Goal: Information Seeking & Learning: Learn about a topic

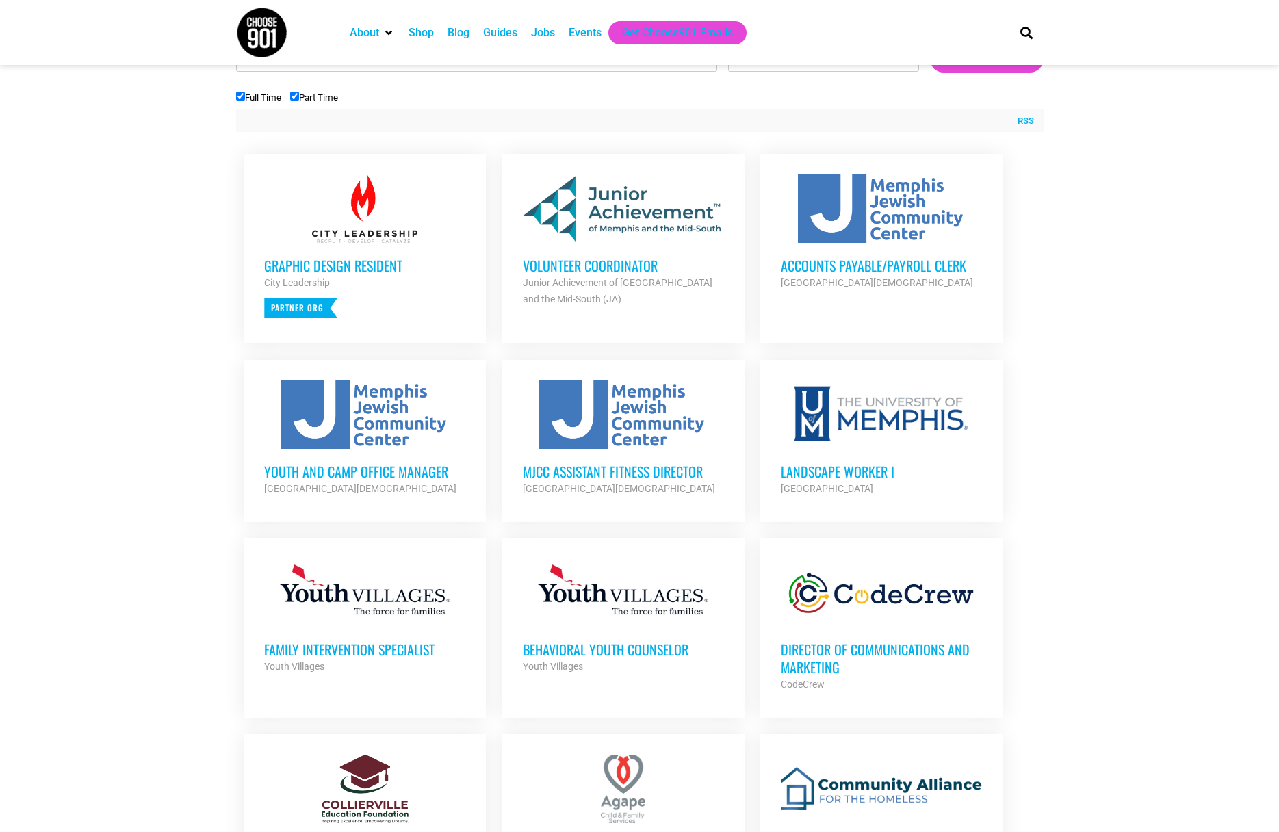
scroll to position [474, 0]
click at [886, 619] on div at bounding box center [881, 592] width 201 height 68
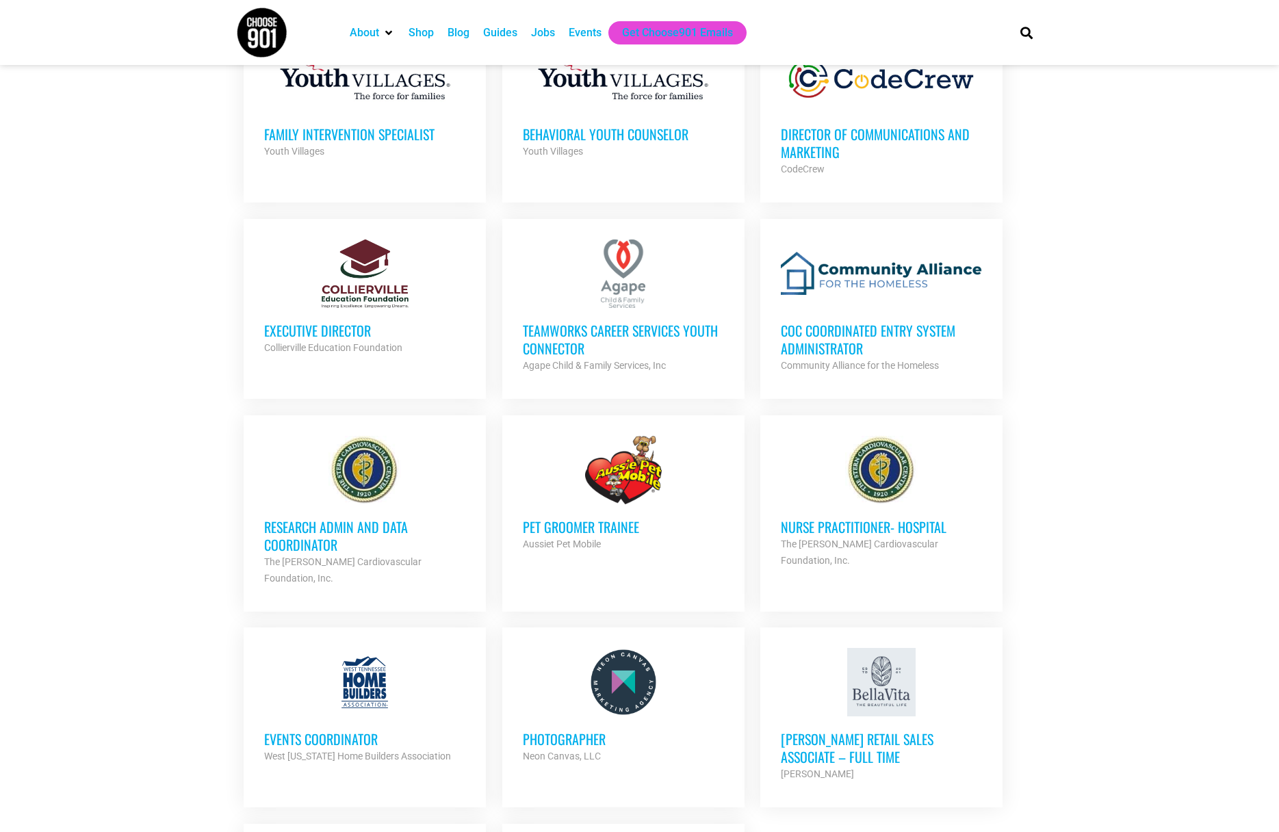
scroll to position [990, 0]
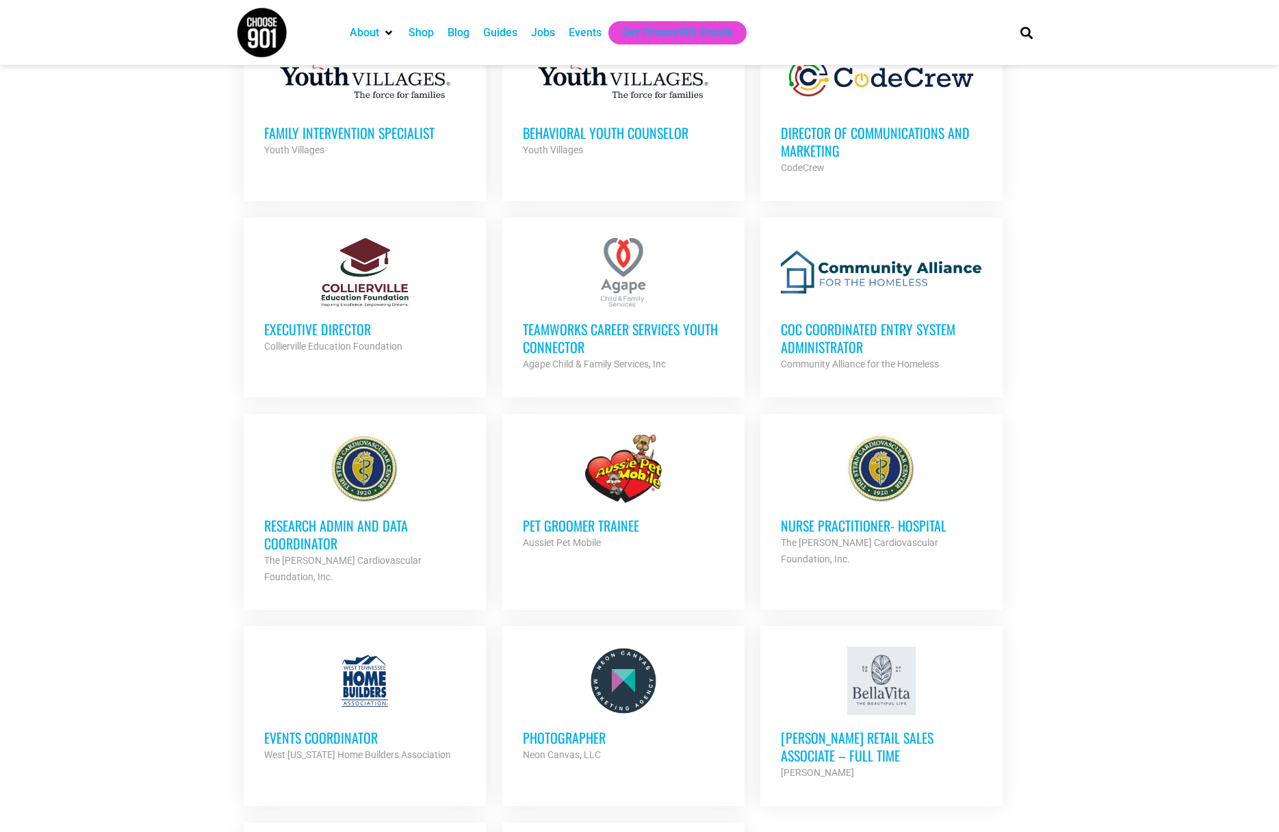
click at [320, 326] on h3 "Executive Director" at bounding box center [364, 329] width 201 height 18
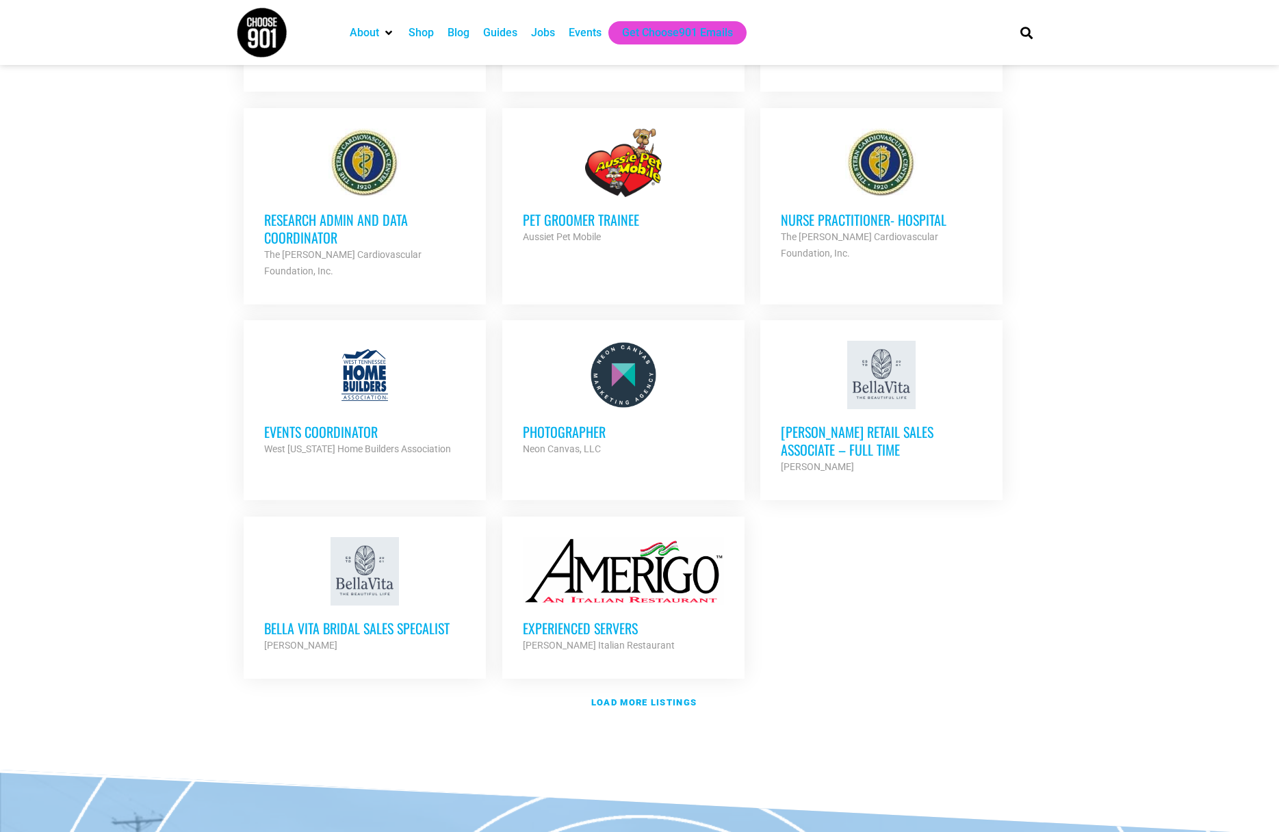
scroll to position [1297, 0]
click at [606, 697] on strong "Load more listings" at bounding box center [643, 702] width 105 height 10
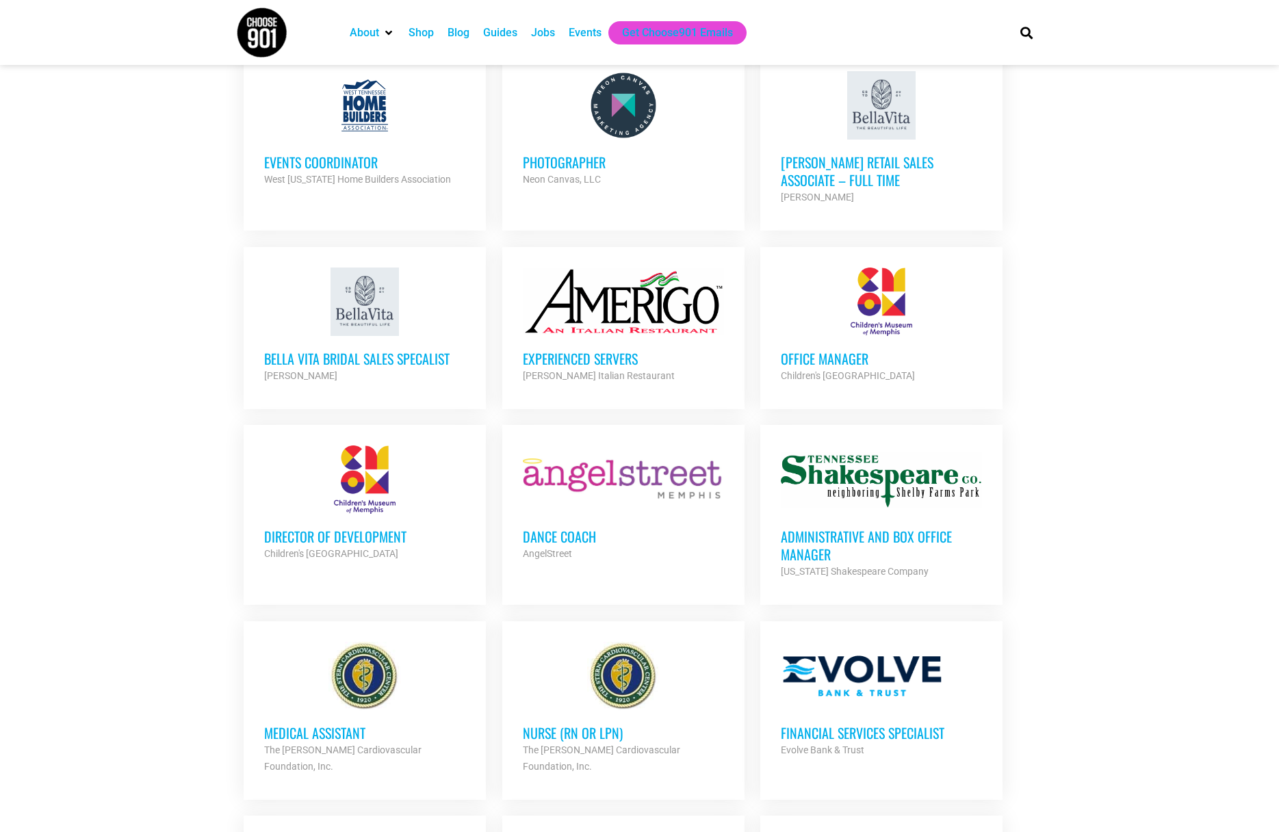
scroll to position [1570, 0]
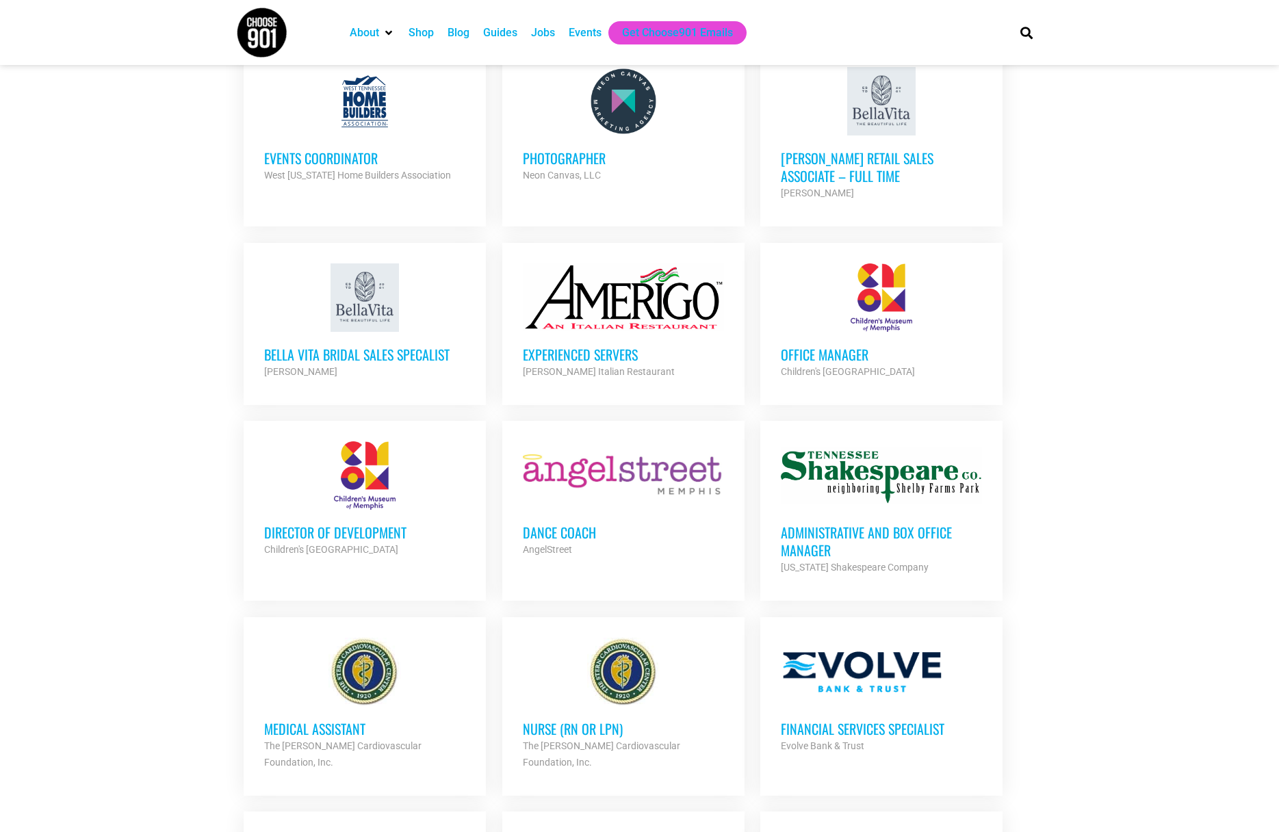
click at [371, 524] on h3 "Director of Development" at bounding box center [364, 533] width 201 height 18
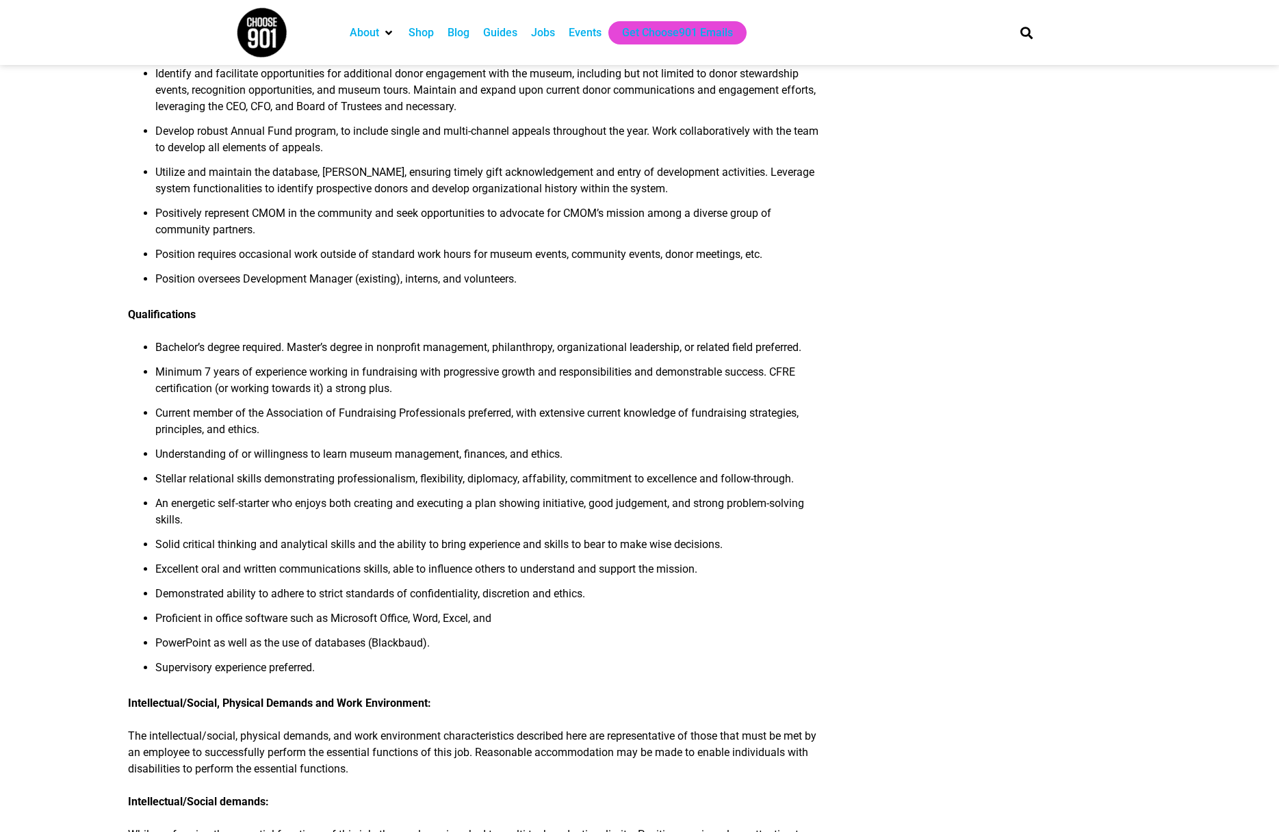
scroll to position [619, 0]
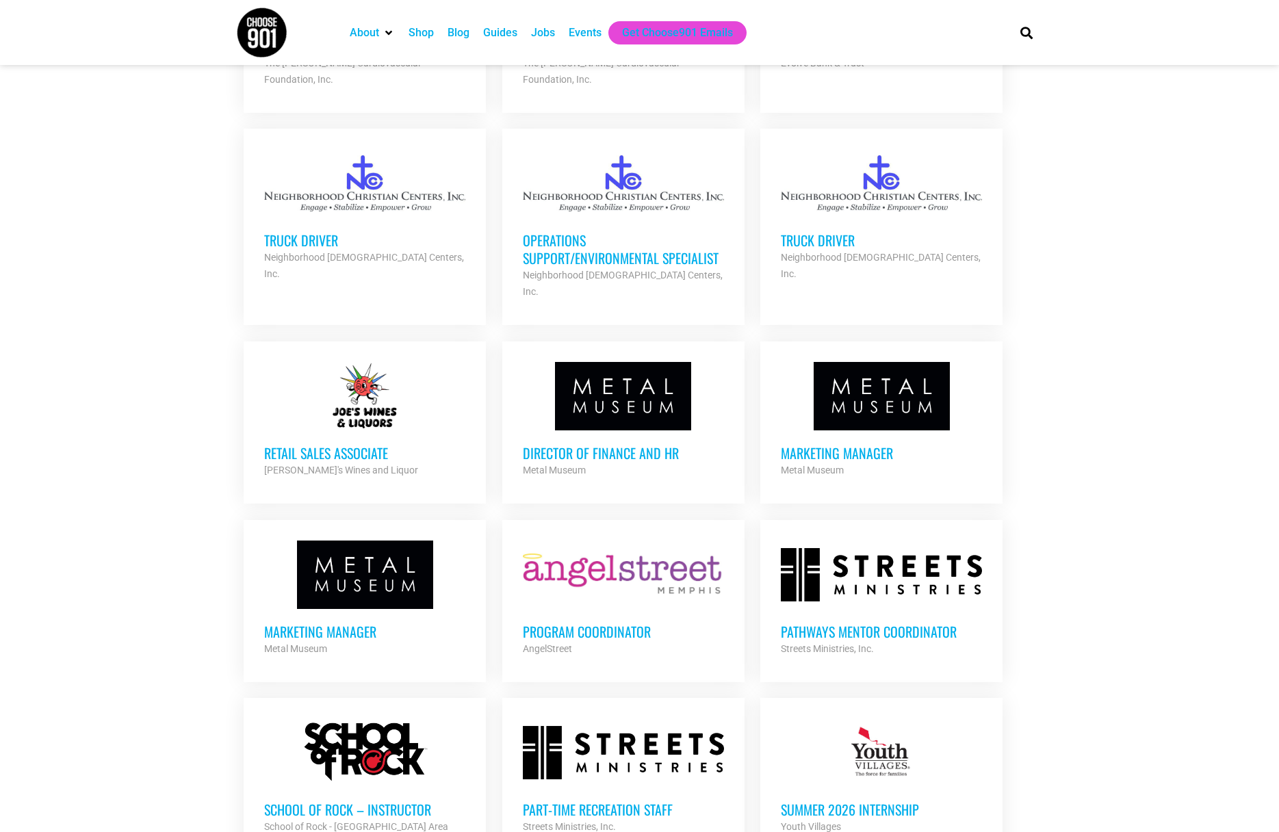
scroll to position [2259, 0]
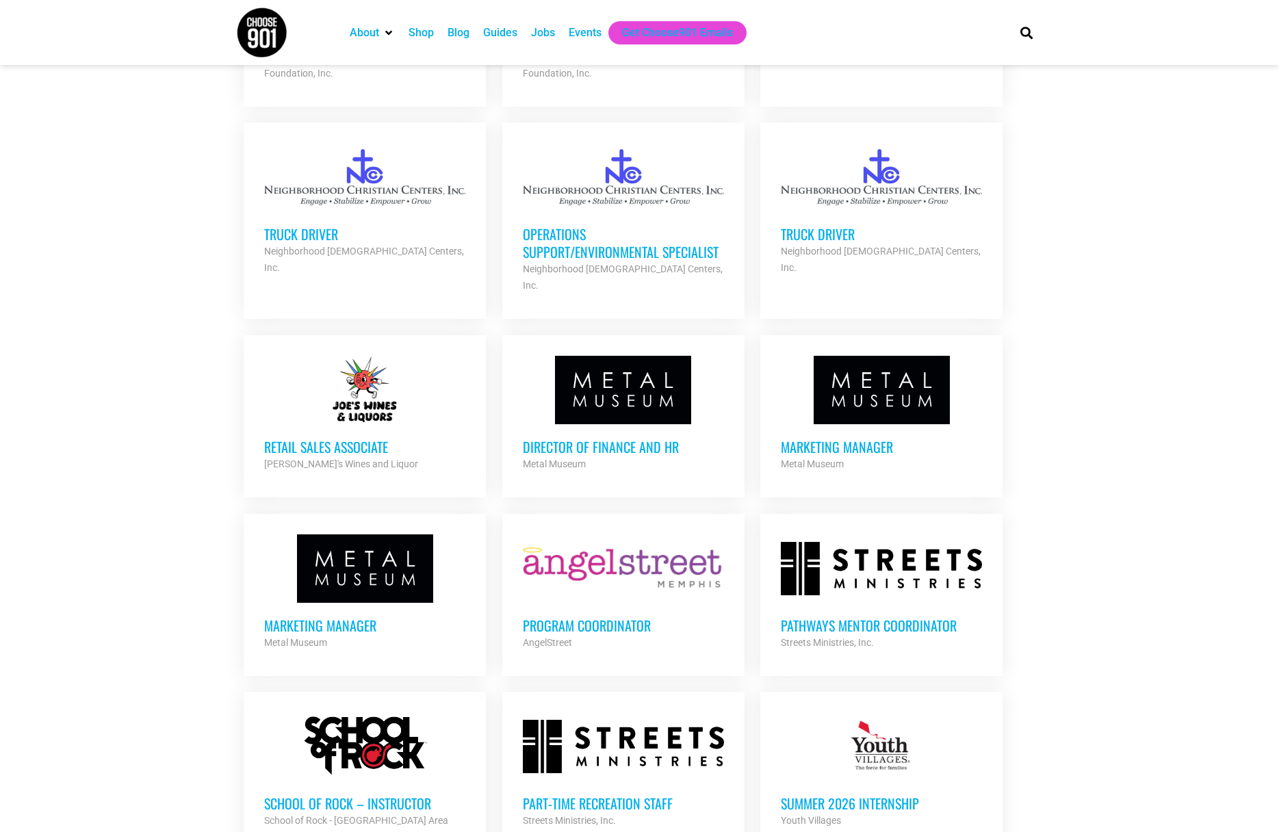
click at [797, 438] on h3 "Marketing Manager" at bounding box center [881, 447] width 201 height 18
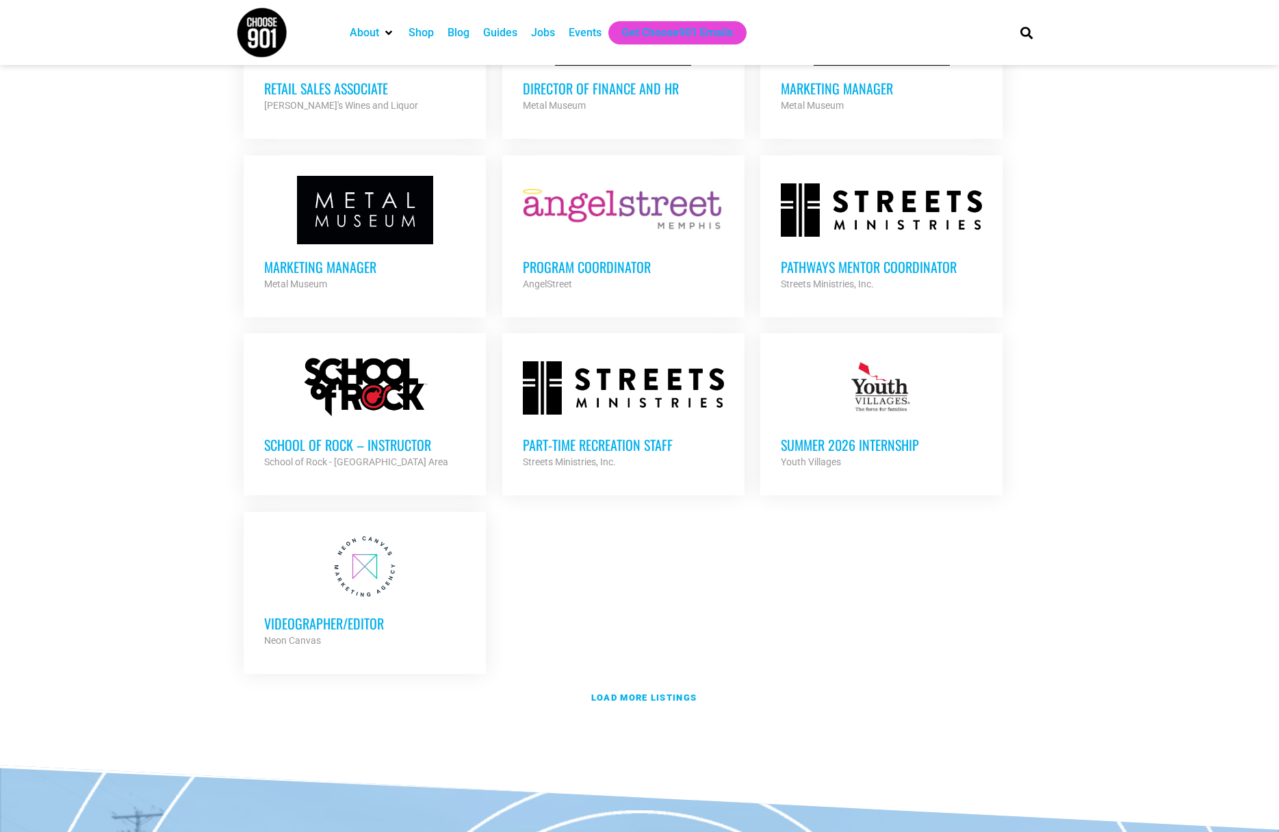
scroll to position [2632, 0]
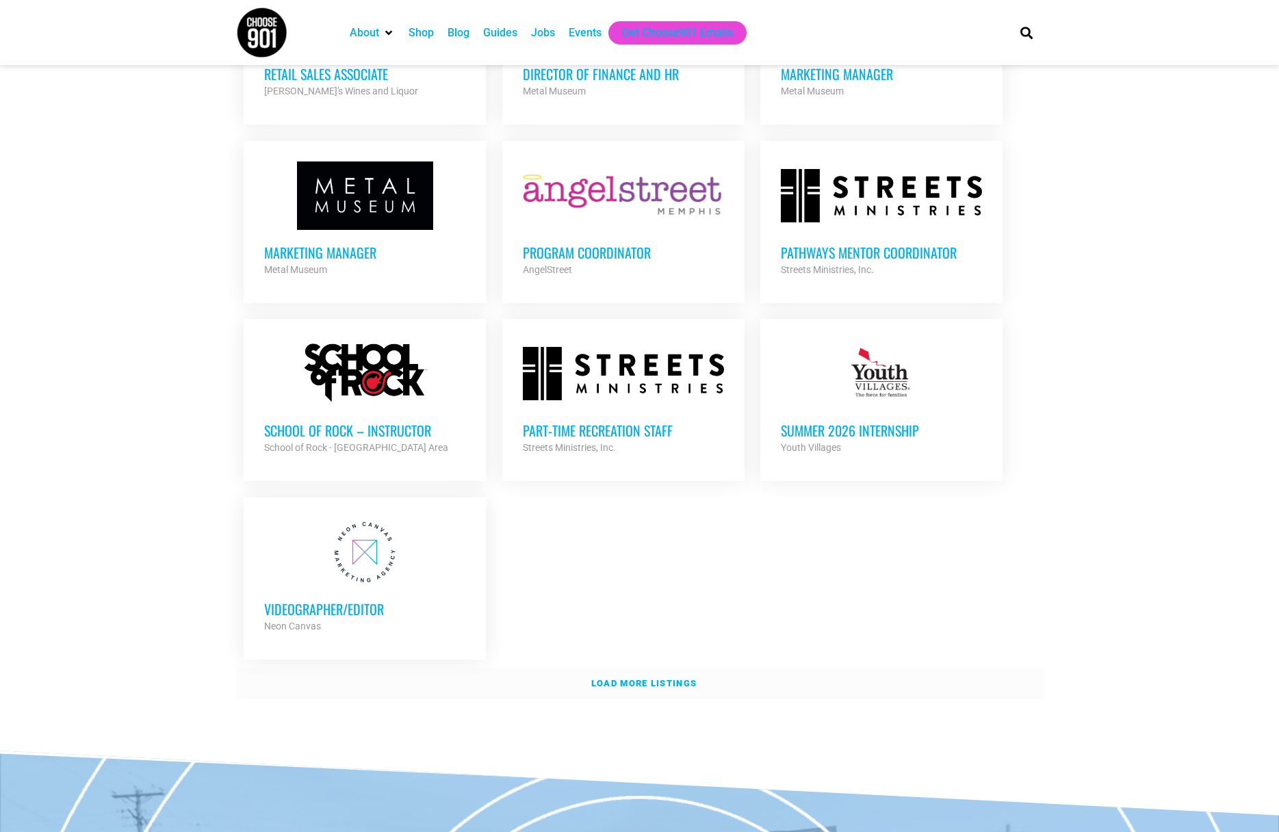
click at [643, 668] on link "Load more listings" at bounding box center [640, 683] width 808 height 31
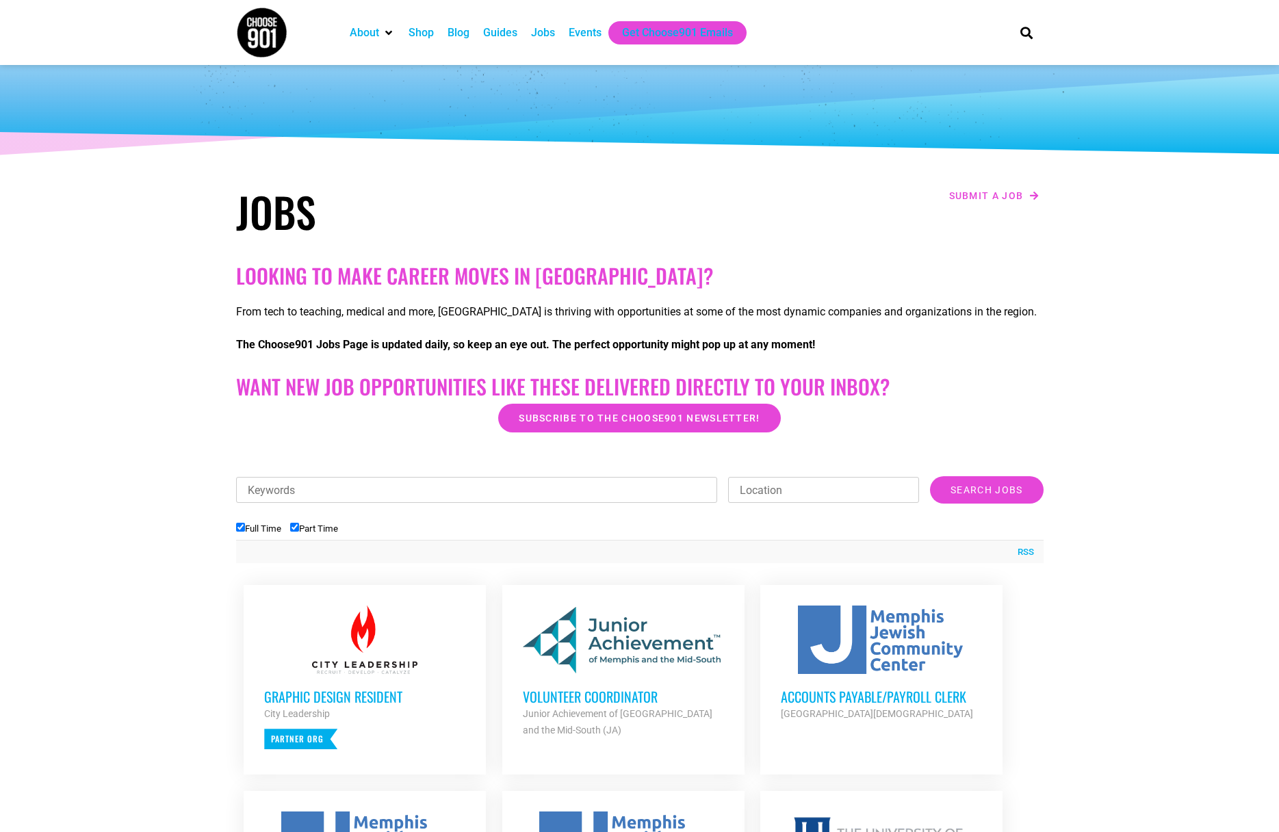
scroll to position [0, 0]
